Goal: Check status

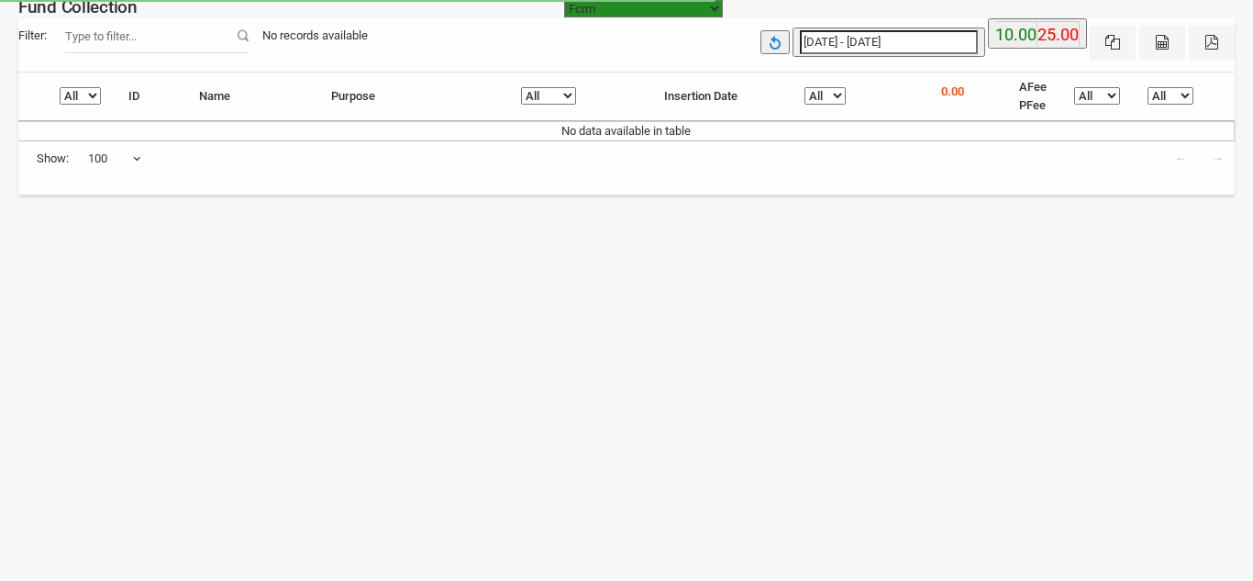
select select "[URL][DOMAIN_NAME]"
select select "100"
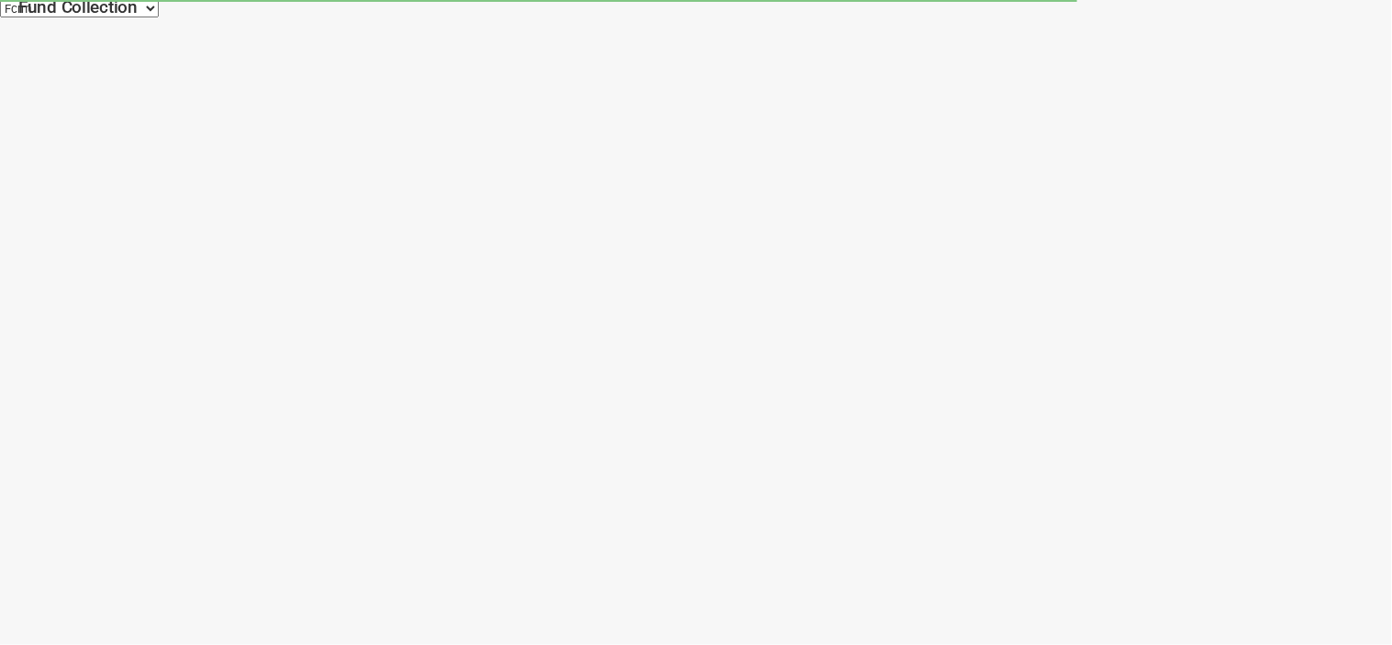
select select "100"
